Goal: Book appointment/travel/reservation: Book appointment/travel/reservation

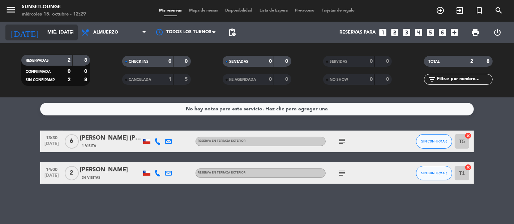
click at [60, 30] on input "mié. [DATE]" at bounding box center [75, 32] width 63 height 13
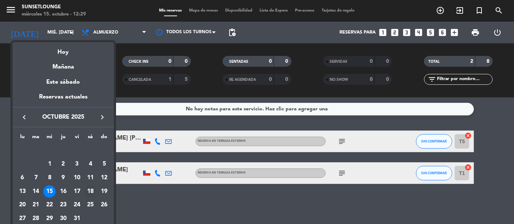
click at [88, 189] on div "18" at bounding box center [90, 192] width 12 height 12
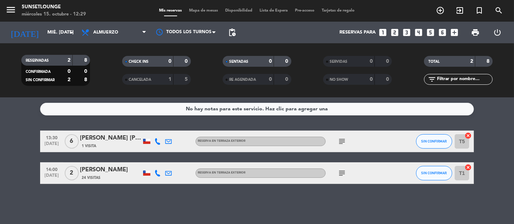
type input "sáb. [DATE]"
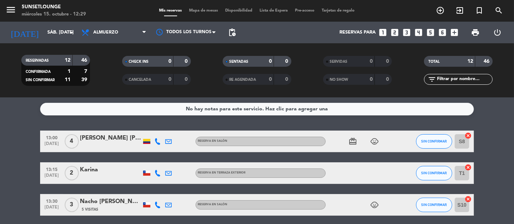
click at [199, 10] on span "Mapa de mesas" at bounding box center [204, 11] width 36 height 4
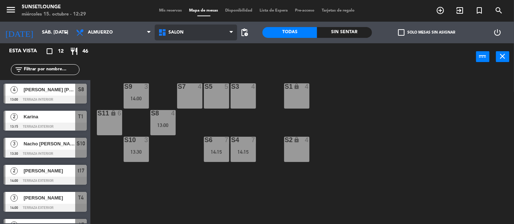
click at [185, 30] on span "Salón" at bounding box center [196, 33] width 82 height 16
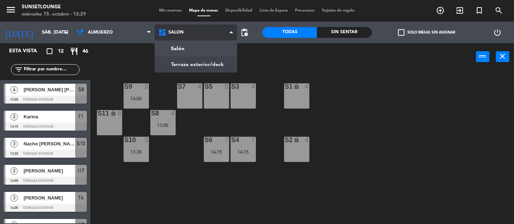
click at [183, 61] on ng-component "menu 5unsetlounge miércoles 15. octubre - 12:29 Mis reservas Mapa de mesas Disp…" at bounding box center [257, 112] width 514 height 224
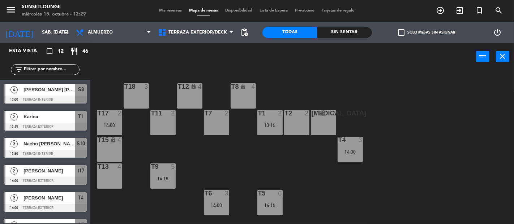
click at [165, 119] on div "T11 2" at bounding box center [162, 122] width 25 height 25
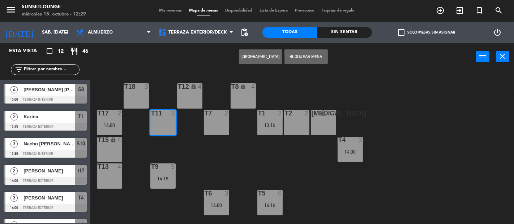
click at [141, 99] on div "T18 3" at bounding box center [136, 95] width 25 height 25
click at [161, 125] on div "T11 2" at bounding box center [162, 122] width 25 height 25
click at [265, 53] on button "[GEOGRAPHIC_DATA]" at bounding box center [260, 56] width 43 height 14
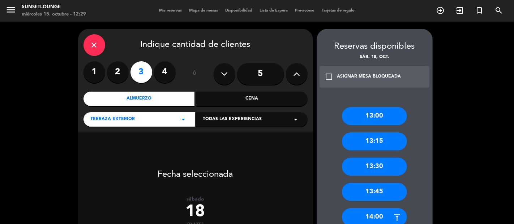
click at [114, 71] on label "2" at bounding box center [118, 72] width 22 height 22
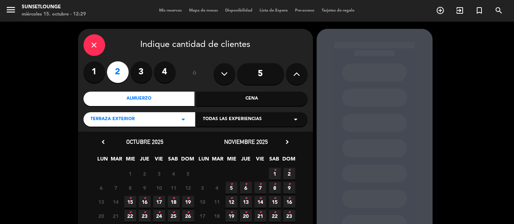
click at [248, 98] on div "Cena" at bounding box center [251, 99] width 111 height 14
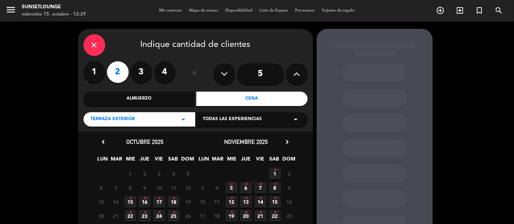
click at [175, 200] on span "18 •" at bounding box center [174, 202] width 12 height 12
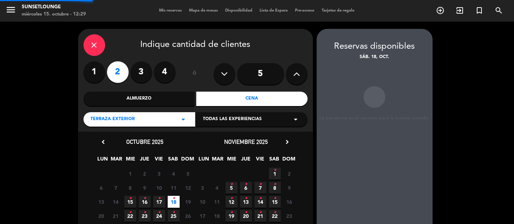
scroll to position [29, 0]
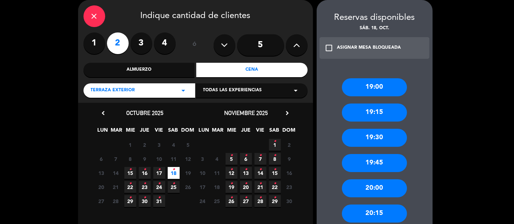
click at [373, 83] on div "19:00" at bounding box center [374, 87] width 65 height 18
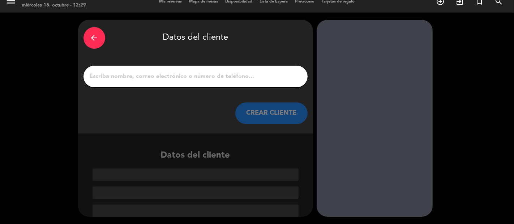
scroll to position [9, 0]
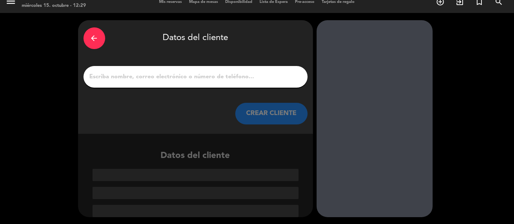
click at [282, 81] on input "1" at bounding box center [195, 77] width 213 height 10
type input "R"
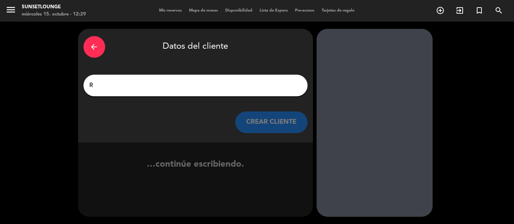
scroll to position [0, 0]
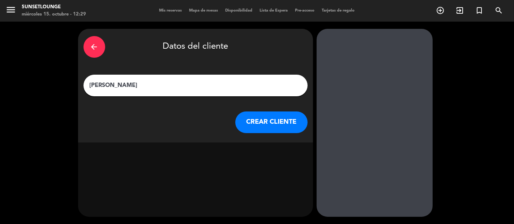
type input "[PERSON_NAME]"
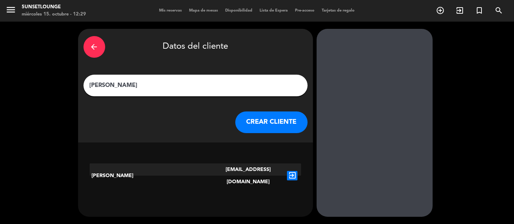
click at [285, 175] on div "exit_to_app" at bounding box center [292, 176] width 18 height 25
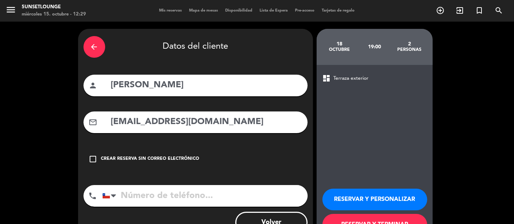
click at [217, 191] on input "tel" at bounding box center [204, 196] width 205 height 22
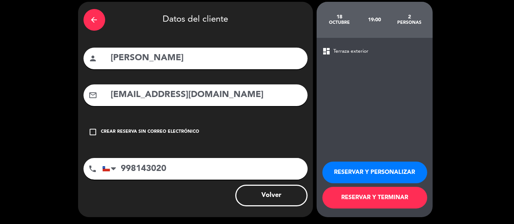
type input "998143020"
click at [384, 167] on button "RESERVAR Y PERSONALIZAR" at bounding box center [374, 173] width 105 height 22
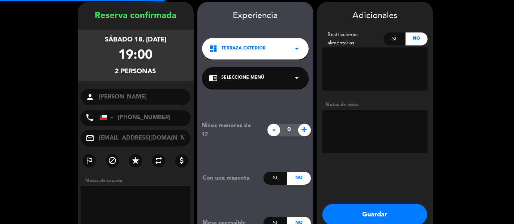
scroll to position [29, 0]
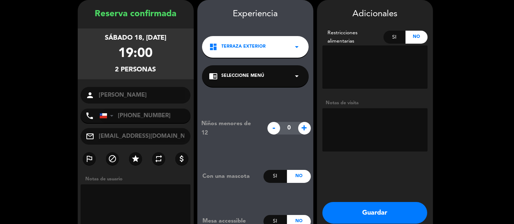
click at [379, 138] on textarea at bounding box center [374, 129] width 105 height 43
type textarea "NO MOVER"
click at [392, 209] on button "Guardar" at bounding box center [374, 213] width 105 height 22
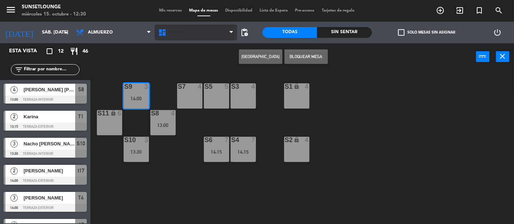
click at [196, 35] on span "Salón" at bounding box center [196, 33] width 82 height 16
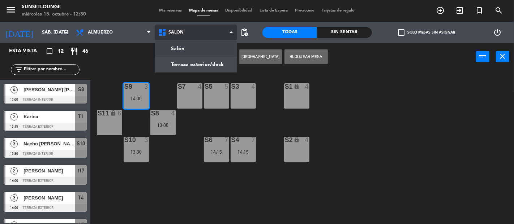
click at [220, 66] on ng-component "menu 5unsetlounge miércoles 15. octubre - 12:30 Mis reservas Mapa de mesas Disp…" at bounding box center [257, 112] width 514 height 224
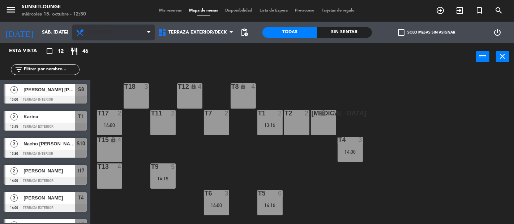
click at [135, 34] on span "Almuerzo" at bounding box center [113, 33] width 82 height 16
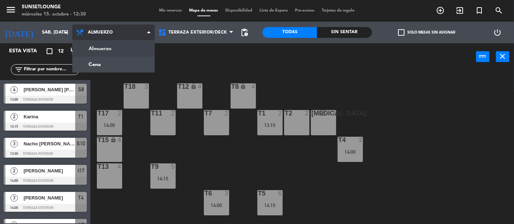
click at [128, 62] on ng-component "menu 5unsetlounge miércoles 15. octubre - 12:30 Mis reservas Mapa de mesas Disp…" at bounding box center [257, 112] width 514 height 224
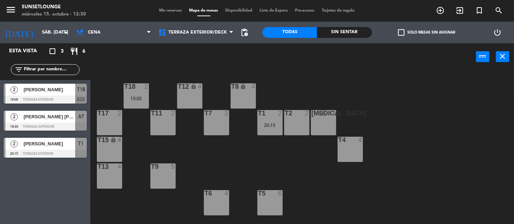
click at [167, 10] on span "Mis reservas" at bounding box center [171, 11] width 30 height 4
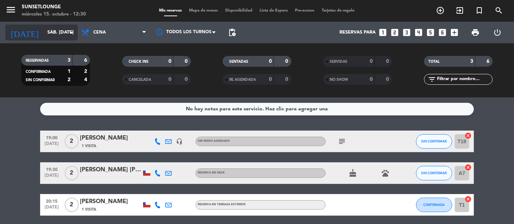
click at [61, 35] on input "sáb. [DATE]" at bounding box center [75, 32] width 63 height 13
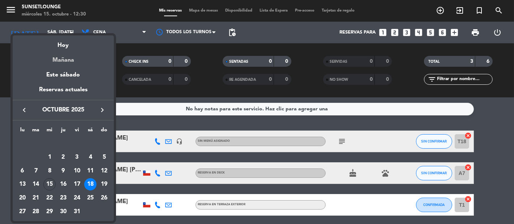
click at [72, 53] on div "Mañana" at bounding box center [63, 57] width 101 height 15
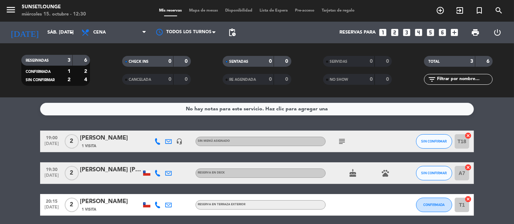
type input "[DEMOGRAPHIC_DATA] [DATE]"
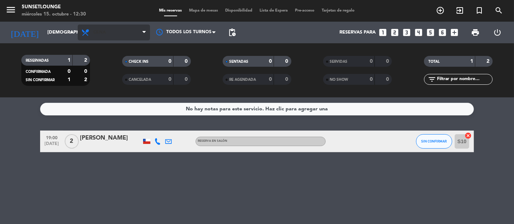
click at [131, 33] on span "Cena" at bounding box center [114, 33] width 72 height 16
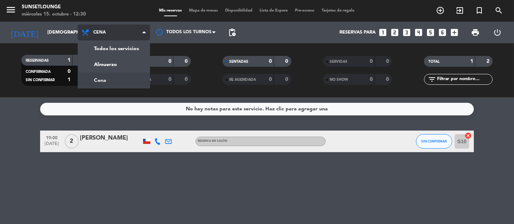
click at [134, 65] on div "menu 5unsetlounge miércoles 15. octubre - 12:30 Mis reservas Mapa de mesas Disp…" at bounding box center [257, 49] width 514 height 98
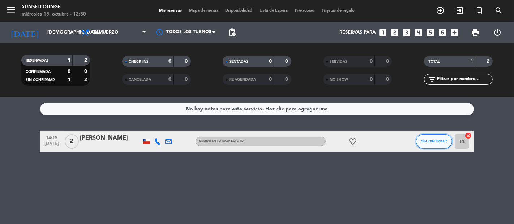
click at [436, 141] on span "SIN CONFIRMAR" at bounding box center [434, 141] width 26 height 4
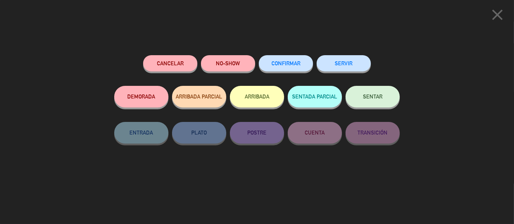
click at [287, 63] on span "CONFIRMAR" at bounding box center [285, 63] width 29 height 6
